Goal: Task Accomplishment & Management: Use online tool/utility

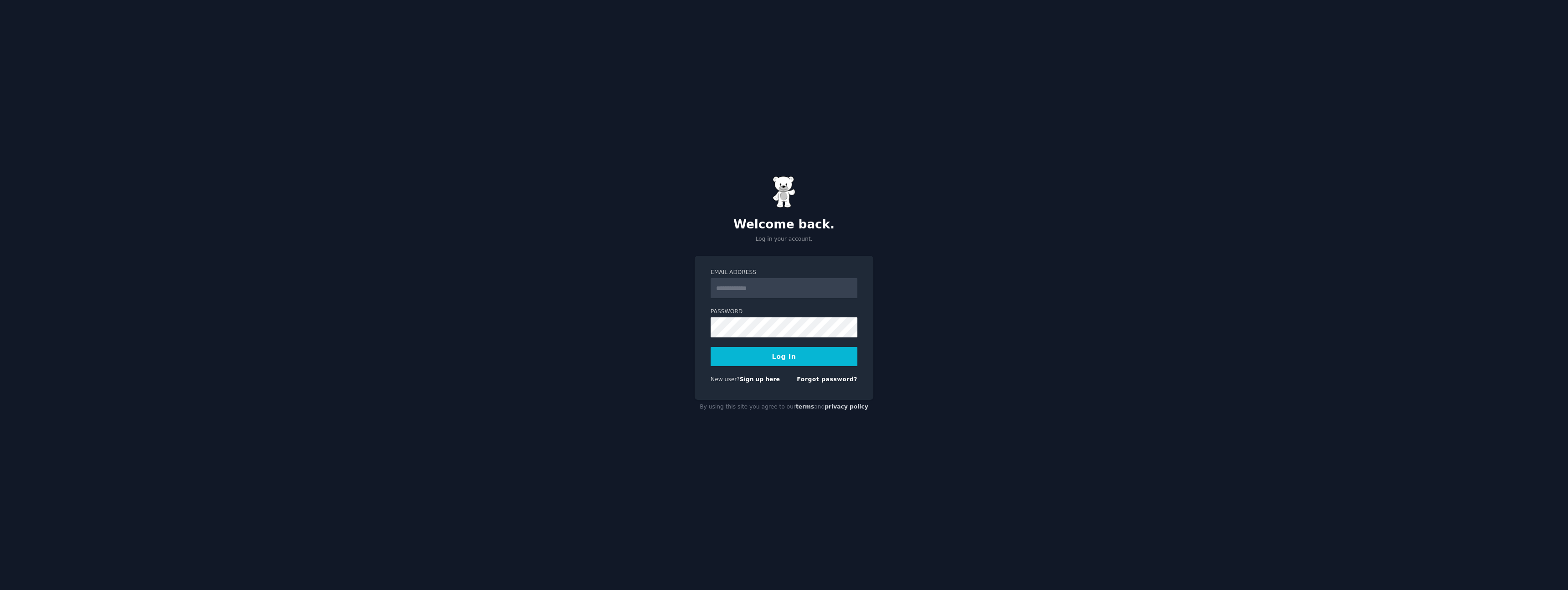
type input "**********"
click at [784, 353] on button "Log In" at bounding box center [784, 356] width 147 height 19
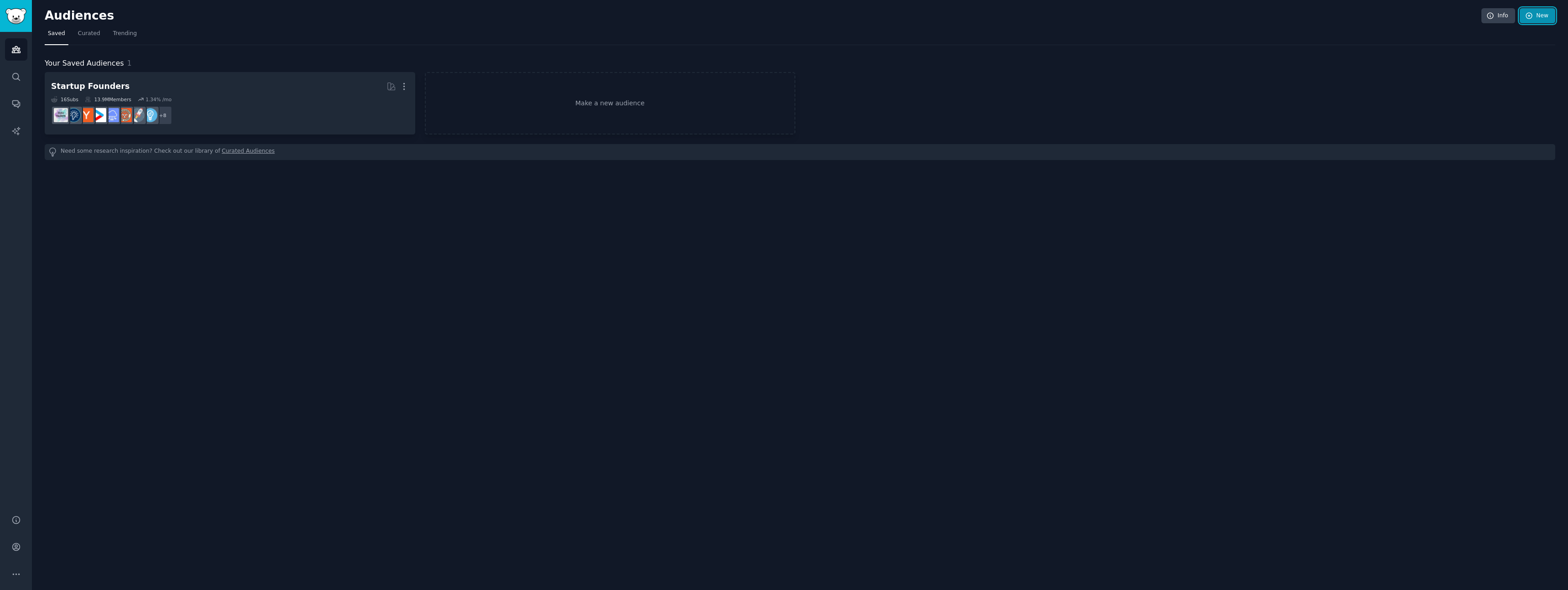
click at [1528, 18] on icon at bounding box center [1529, 16] width 6 height 6
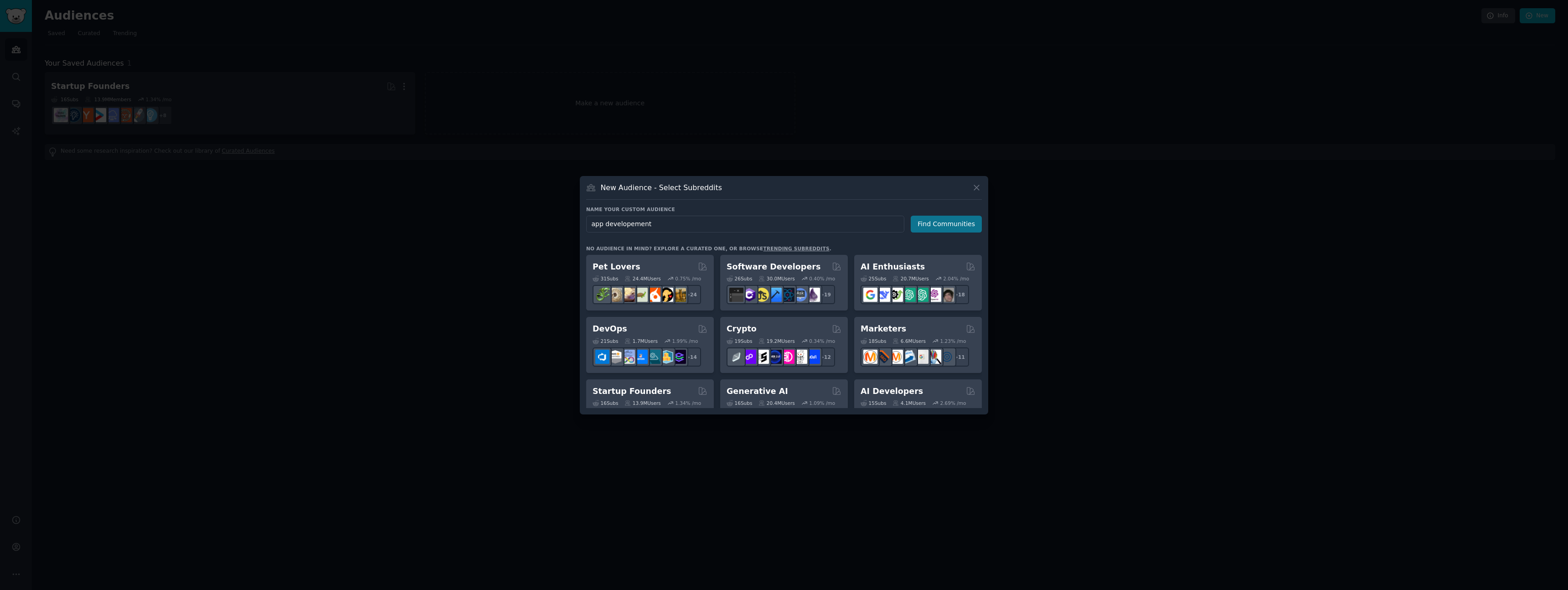
type input "app developement"
click at [935, 224] on button "Find Communities" at bounding box center [946, 224] width 71 height 17
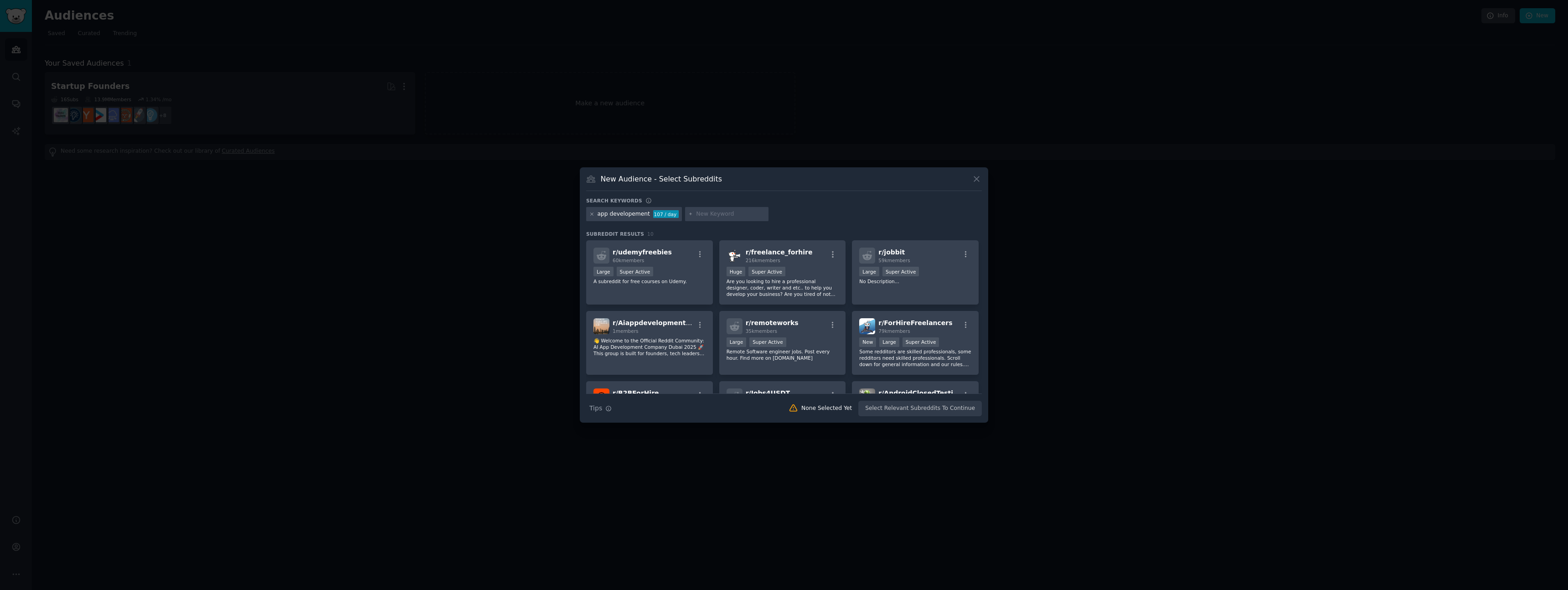
click at [593, 214] on icon at bounding box center [591, 213] width 5 height 5
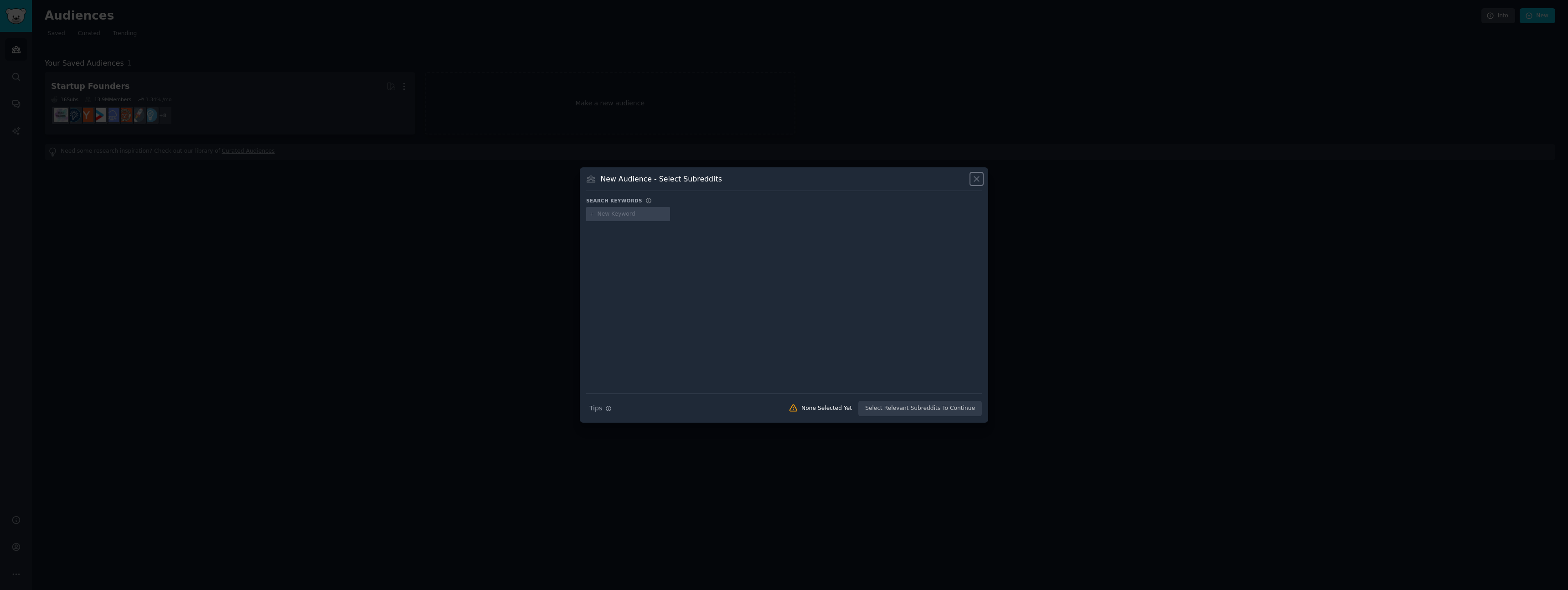
click at [975, 175] on icon at bounding box center [977, 179] width 9 height 9
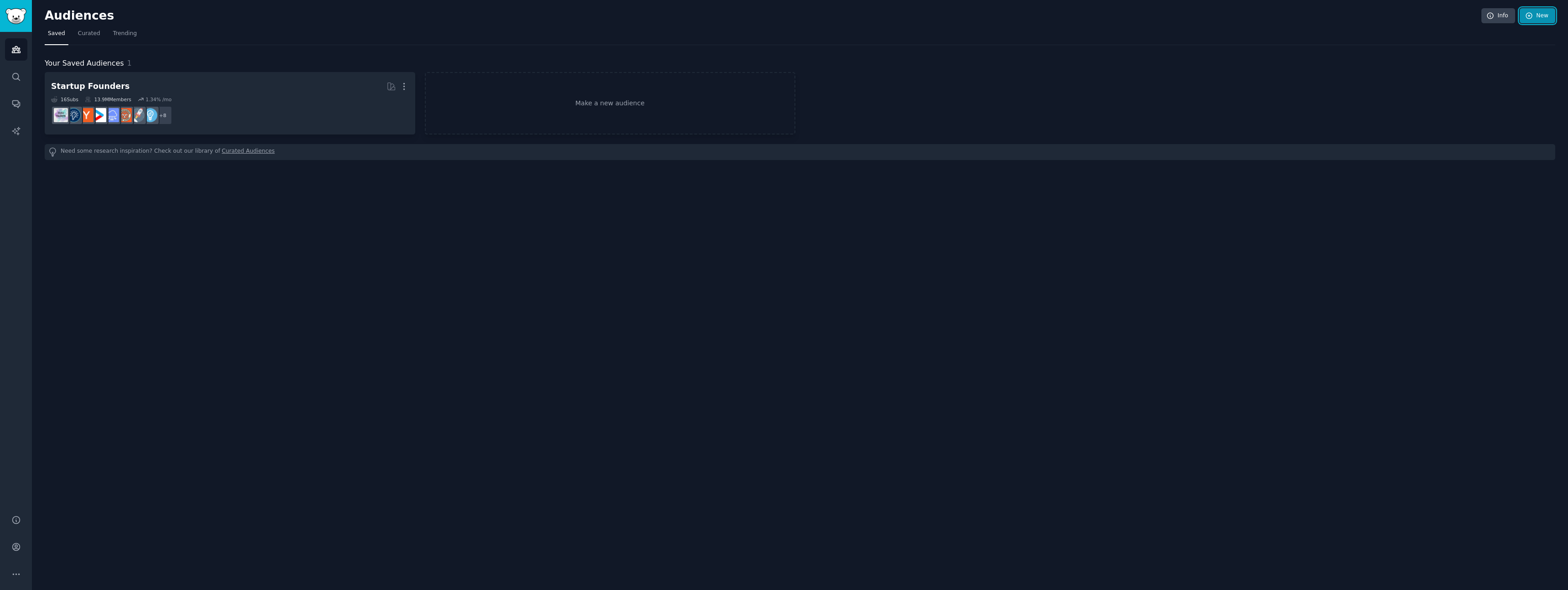
click at [1537, 19] on link "New" at bounding box center [1538, 16] width 36 height 16
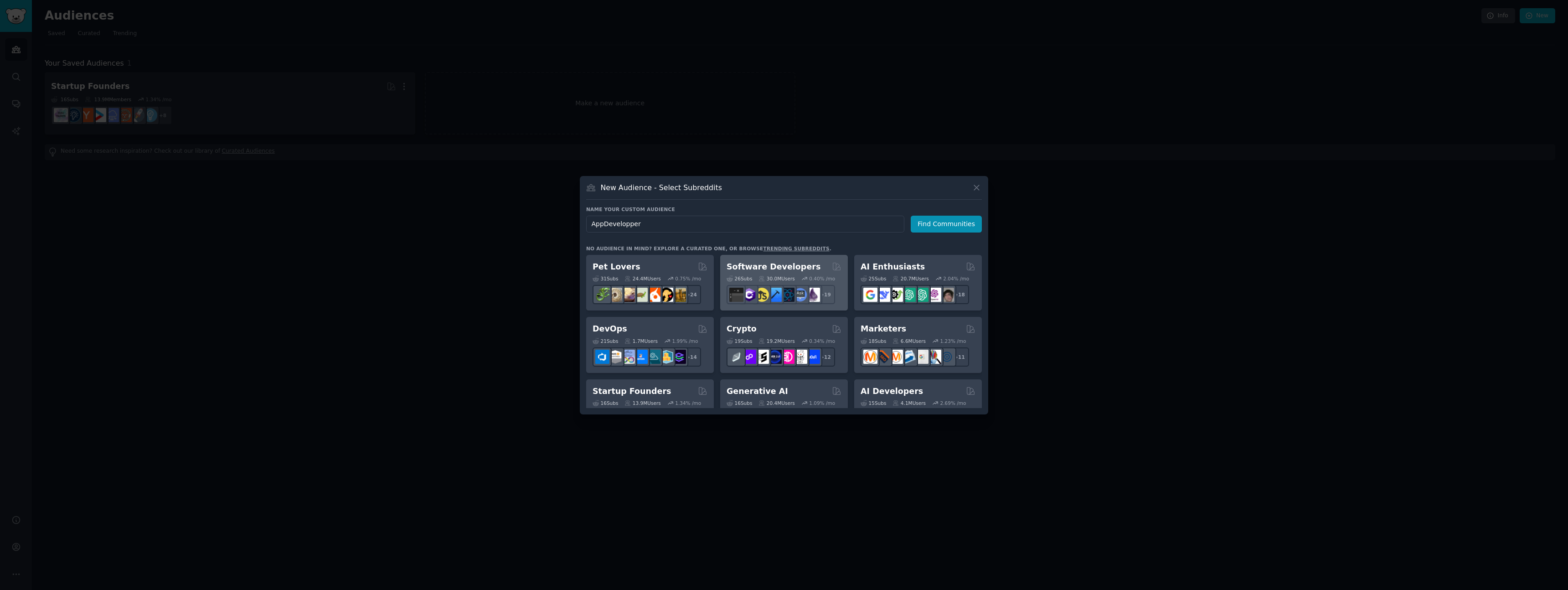
type input "AppDeveloppers"
click button "Find Communities" at bounding box center [946, 224] width 71 height 17
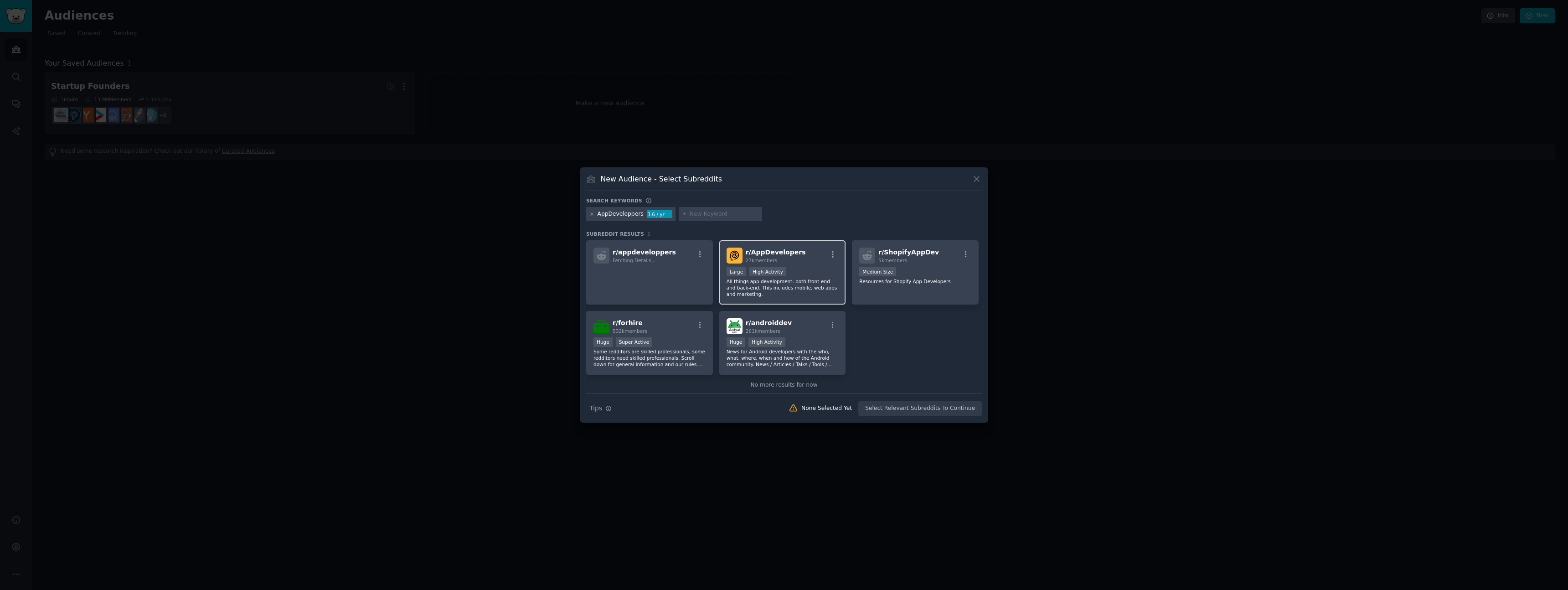
click at [797, 261] on div "r/ AppDevelopers 27k members" at bounding box center [783, 255] width 112 height 16
click at [949, 408] on button "Create Audience" at bounding box center [953, 408] width 61 height 16
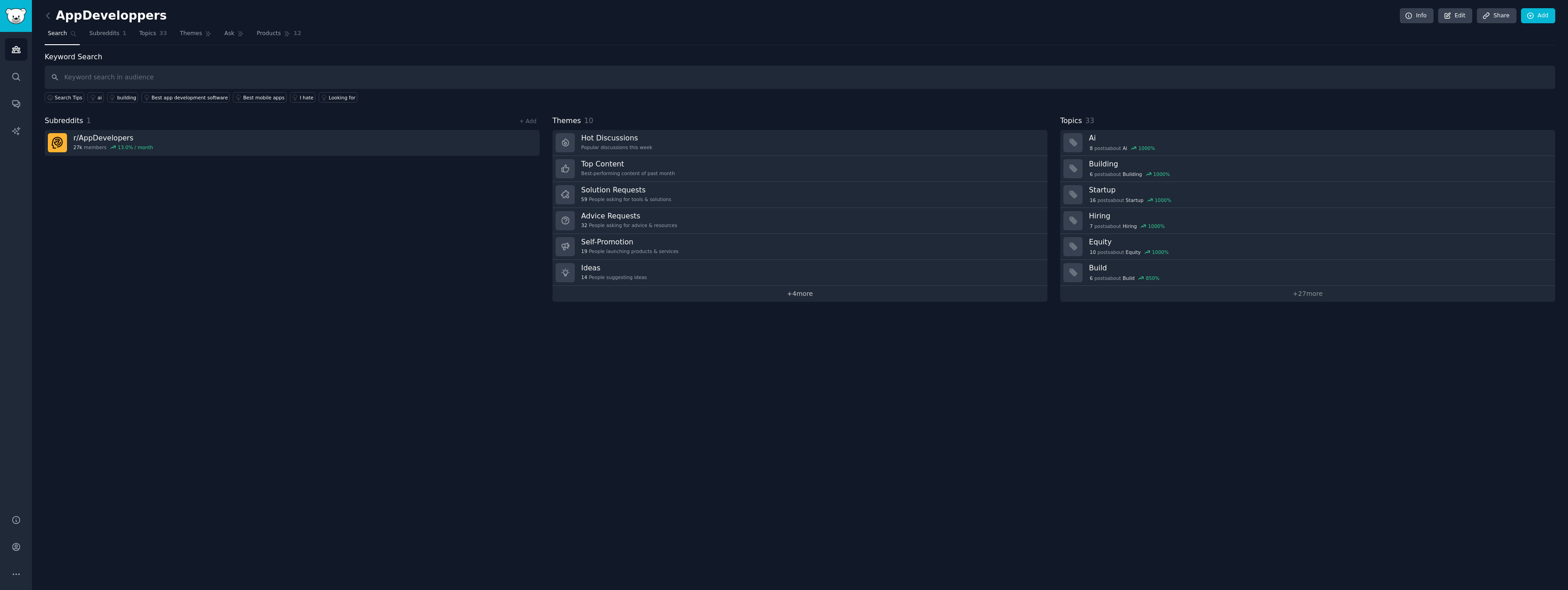
click at [832, 291] on link "+ 4 more" at bounding box center [800, 293] width 495 height 16
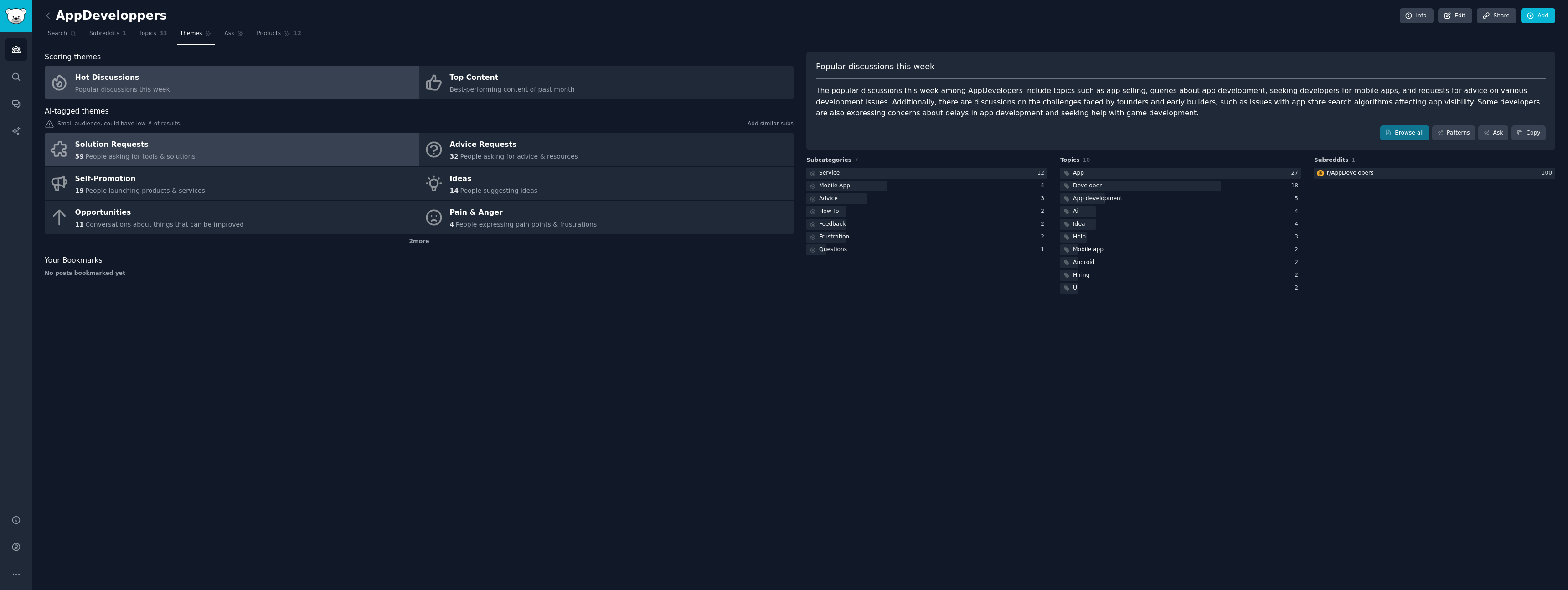
click at [222, 150] on link "Solution Requests 59 People asking for tools & solutions" at bounding box center [232, 150] width 375 height 34
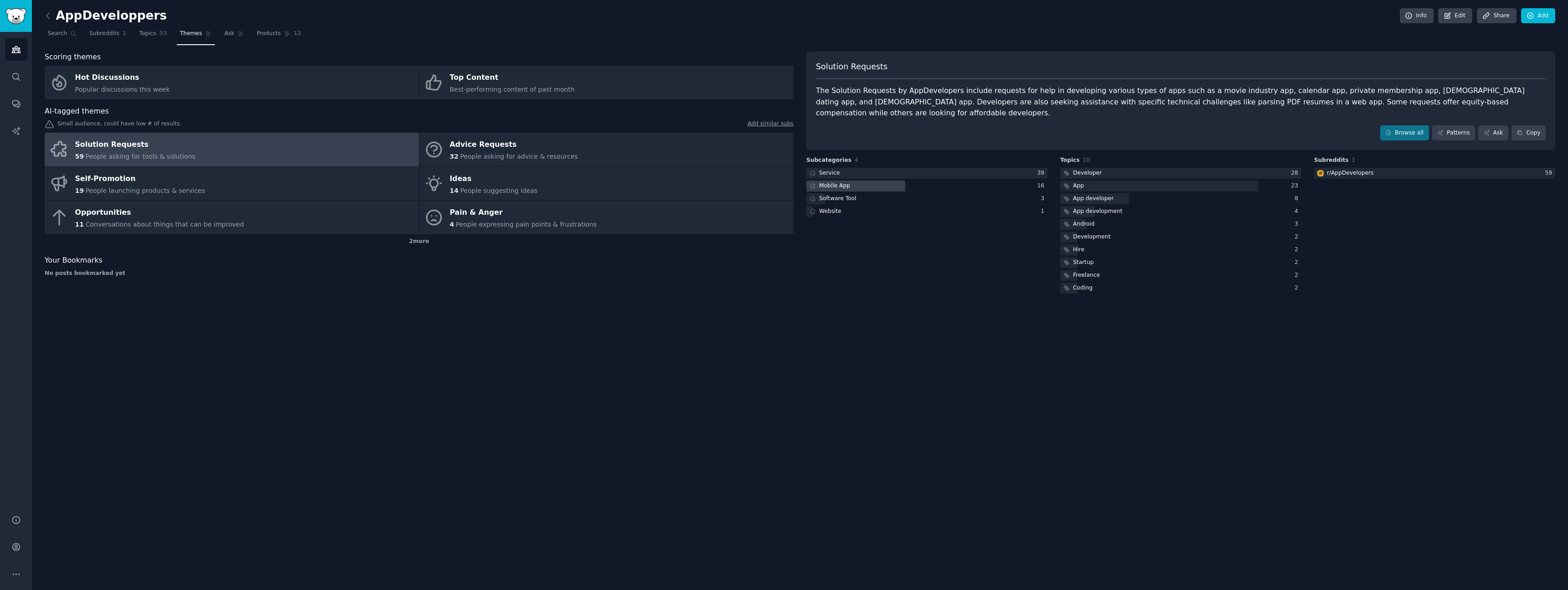
click at [867, 181] on div at bounding box center [857, 186] width 99 height 11
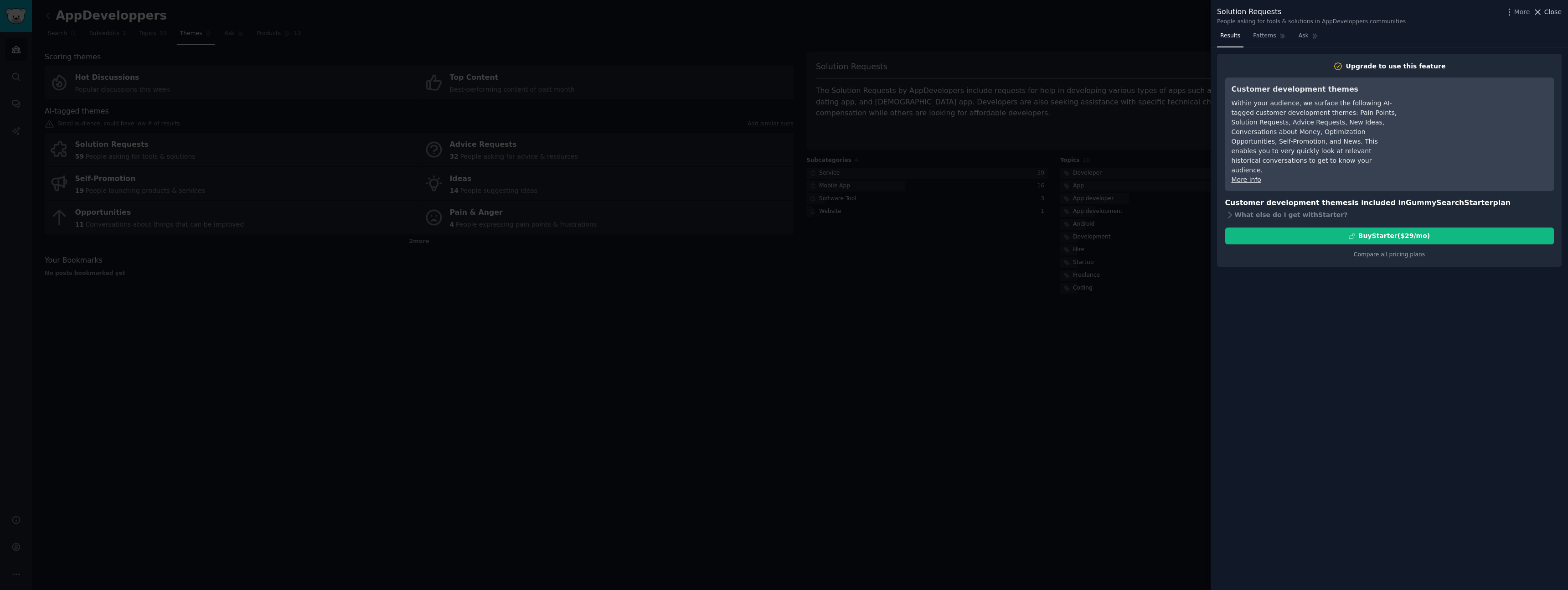
click at [1546, 10] on span "Close" at bounding box center [1553, 12] width 17 height 9
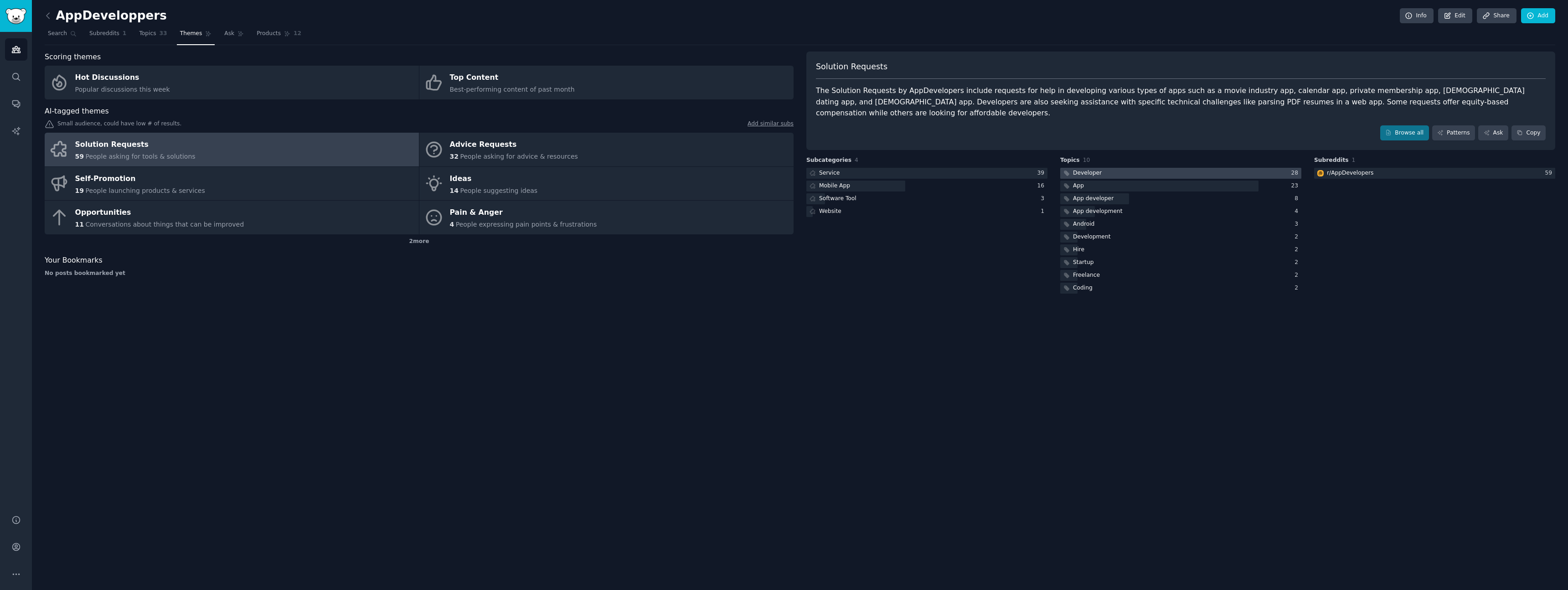
click at [1108, 168] on div at bounding box center [1181, 173] width 241 height 11
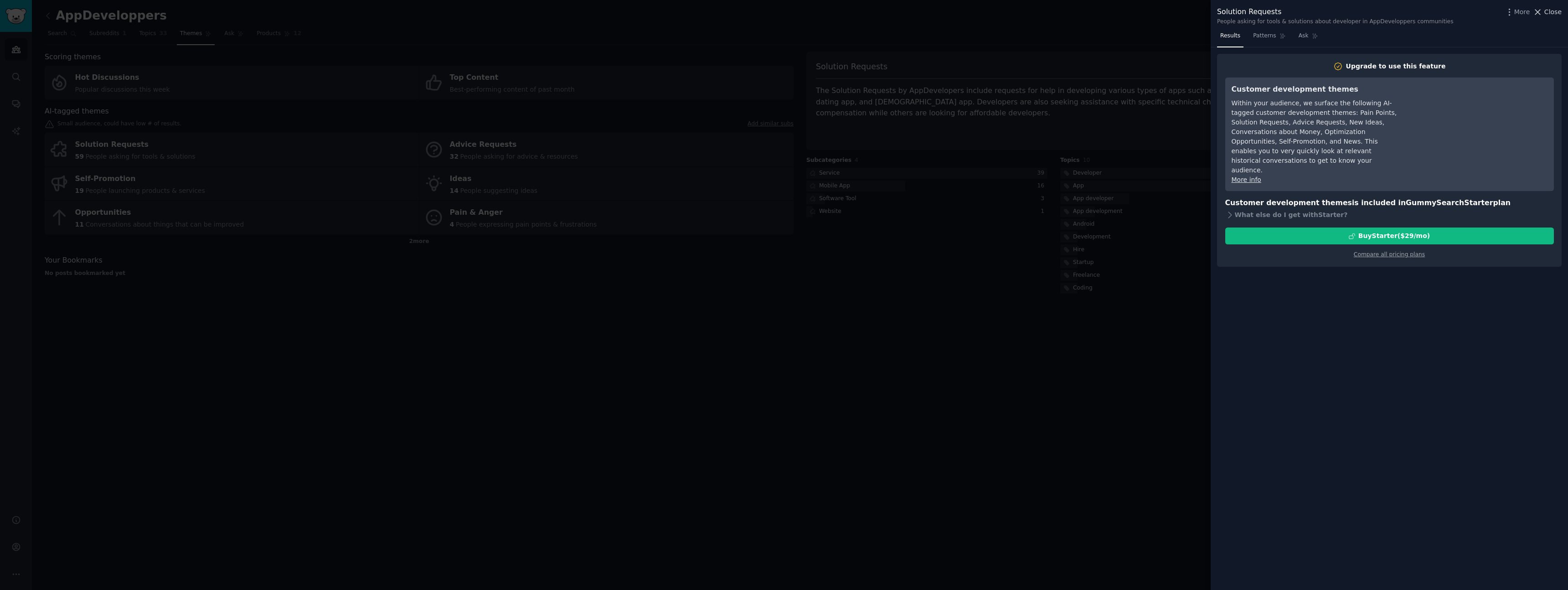
click at [1551, 14] on span "Close" at bounding box center [1553, 12] width 17 height 9
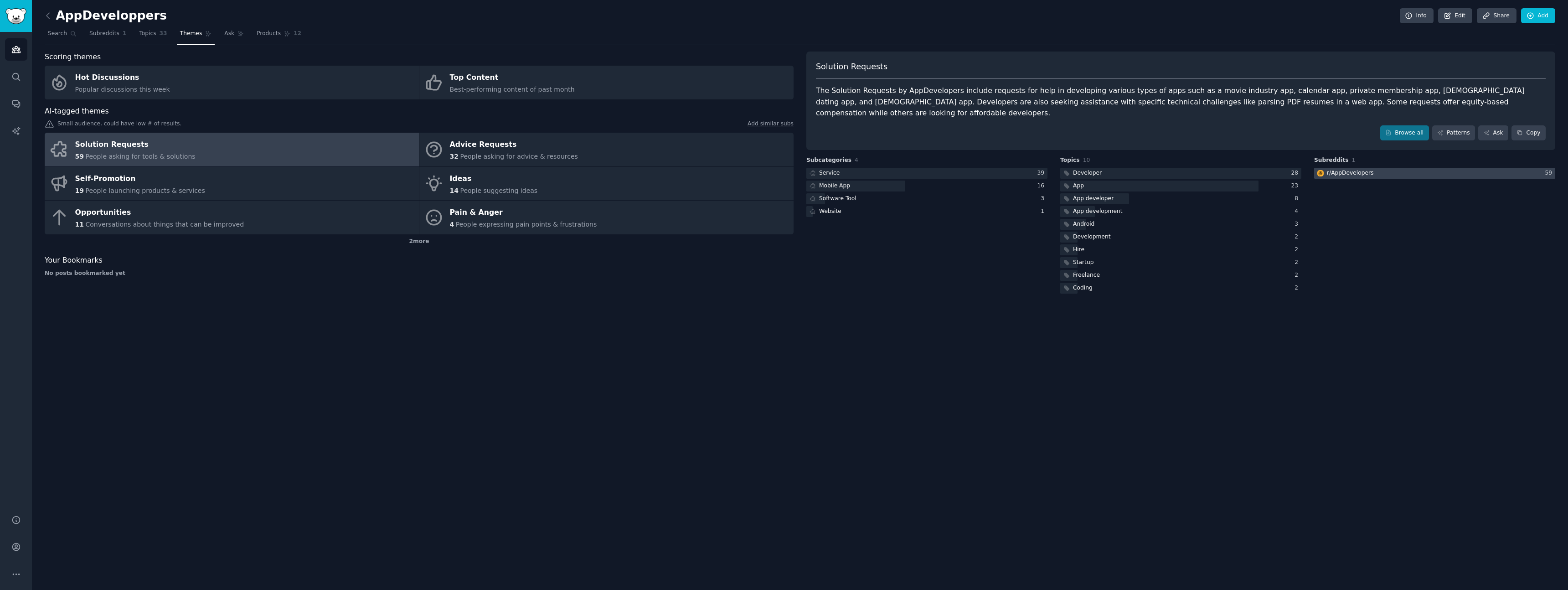
click at [1409, 168] on div at bounding box center [1435, 173] width 241 height 11
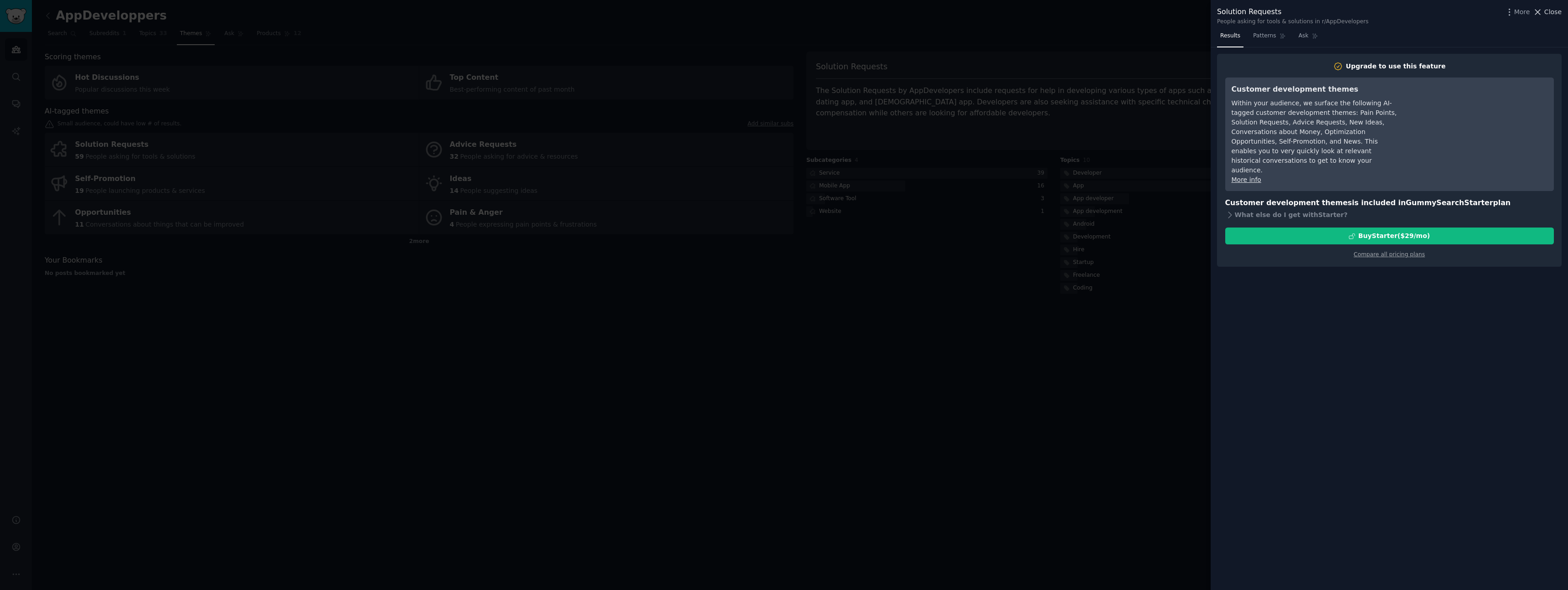
click at [1559, 10] on span "Close" at bounding box center [1553, 12] width 17 height 9
